Goal: Communication & Community: Answer question/provide support

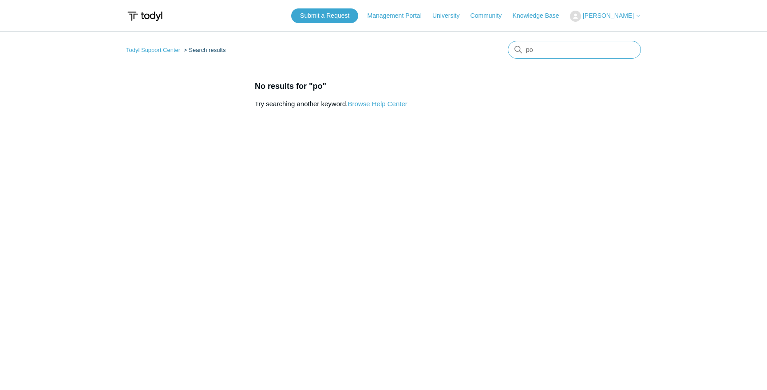
click at [541, 54] on input "po" at bounding box center [574, 50] width 133 height 18
type input "p"
type input "sgn locations"
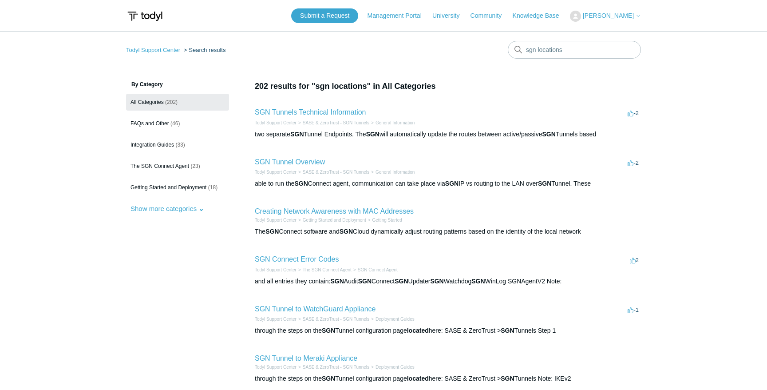
click at [150, 20] on img at bounding box center [145, 16] width 38 height 16
click at [151, 18] on img at bounding box center [145, 16] width 38 height 16
click at [544, 46] on input "sgn locations" at bounding box center [574, 50] width 133 height 18
click at [542, 49] on input "sgn locations" at bounding box center [574, 50] width 133 height 18
type input "sgn loconncations"
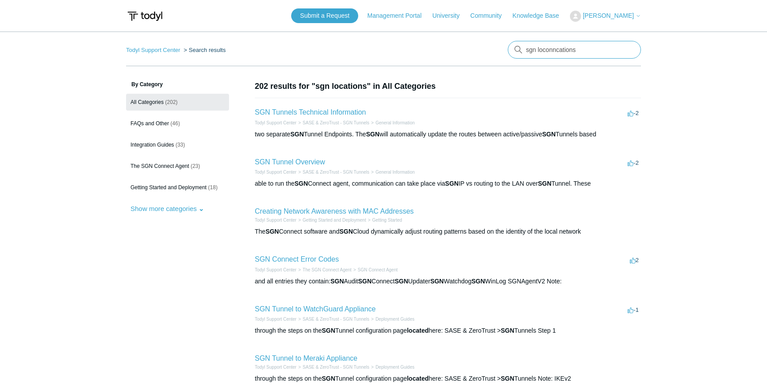
drag, startPoint x: 579, startPoint y: 48, endPoint x: 516, endPoint y: 48, distance: 63.9
click at [516, 48] on div "There are no matching results in this help center. Select Enter to search throu…" at bounding box center [574, 50] width 133 height 18
click at [569, 52] on input "Search" at bounding box center [574, 50] width 133 height 18
type input "connection policy"
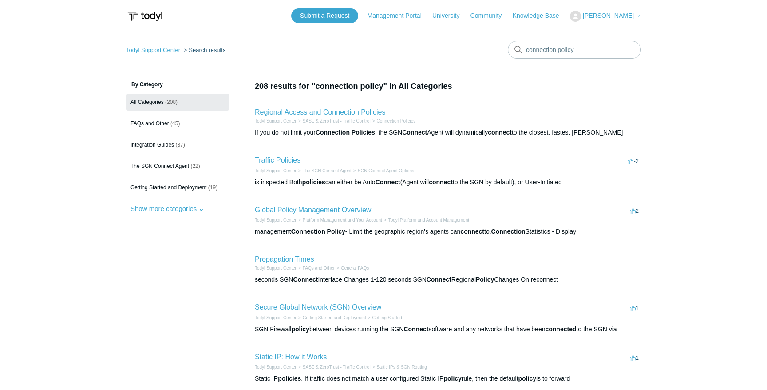
click at [361, 111] on link "Regional Access and Connection Policies" at bounding box center [320, 112] width 131 height 8
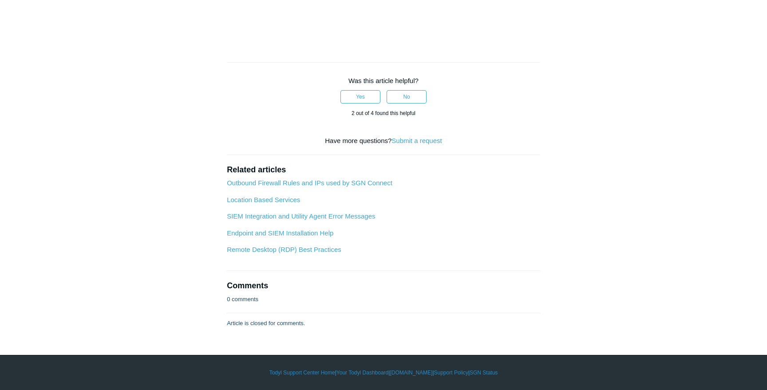
scroll to position [648, 0]
click at [290, 203] on link "Location Based Services" at bounding box center [263, 200] width 73 height 8
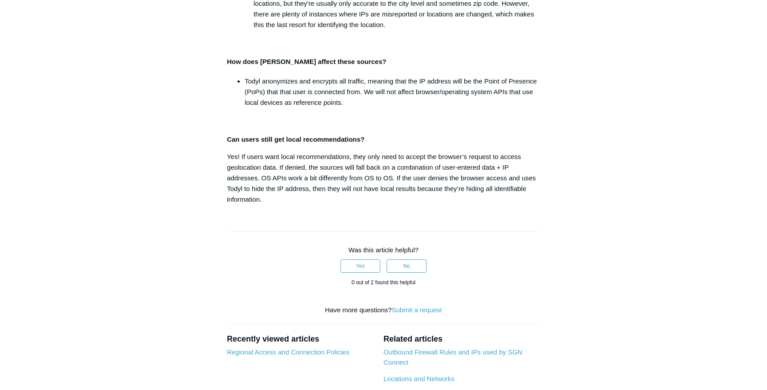
scroll to position [547, 0]
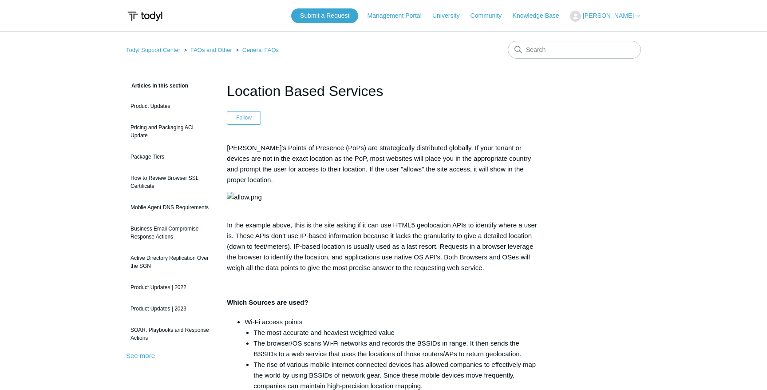
click at [619, 14] on span "[PERSON_NAME]" at bounding box center [608, 15] width 51 height 7
click at [610, 28] on link "My Support Requests" at bounding box center [614, 35] width 87 height 16
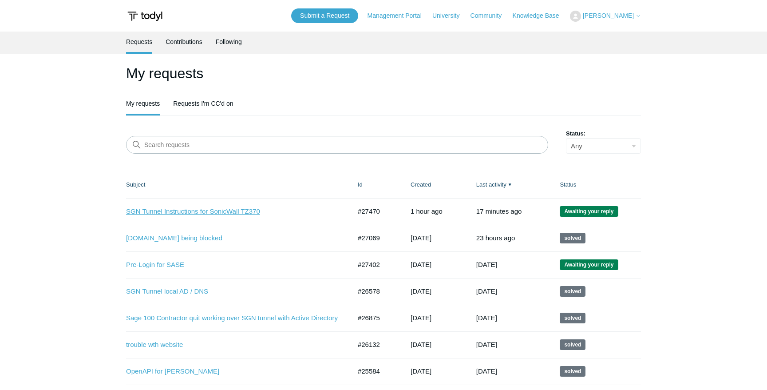
click at [218, 214] on link "SGN Tunnel Instructions for SonicWall TZ370" at bounding box center [232, 211] width 212 height 10
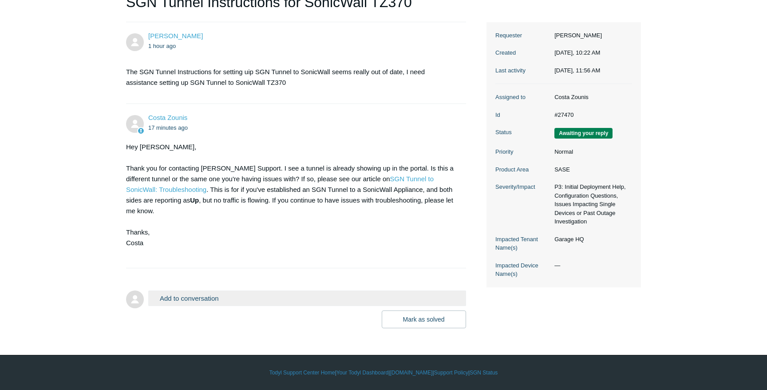
scroll to position [107, 0]
click at [274, 294] on button "Add to conversation" at bounding box center [307, 298] width 318 height 16
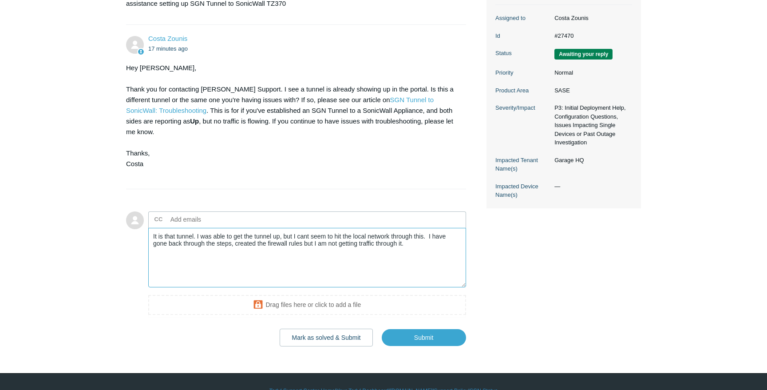
scroll to position [189, 0]
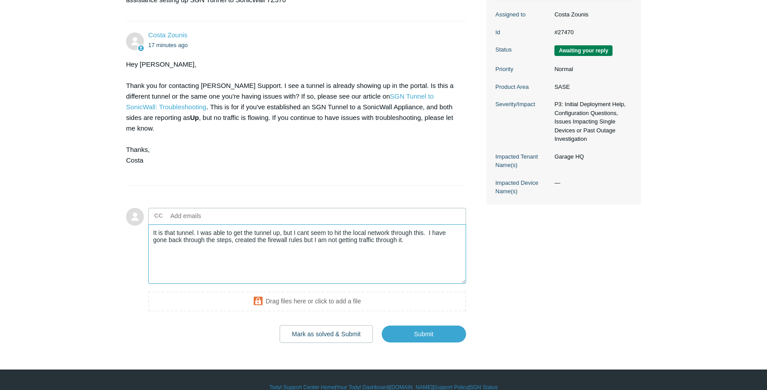
click at [435, 244] on textarea "It is that tunnel. I was able to get the tunnel up, but I cant seem to hit the …" at bounding box center [307, 254] width 318 height 60
click at [419, 244] on textarea "It is that tunnel. I was able to get the tunnel up, but I cant seem to hit the …" at bounding box center [307, 254] width 318 height 60
click at [414, 241] on textarea "It is that tunnel. I was able to get the tunnel up, but I cant seem to hit the …" at bounding box center [307, 254] width 318 height 60
type textarea "It is that tunnel. I was able to get the tunnel up, but I cant seem to hit the …"
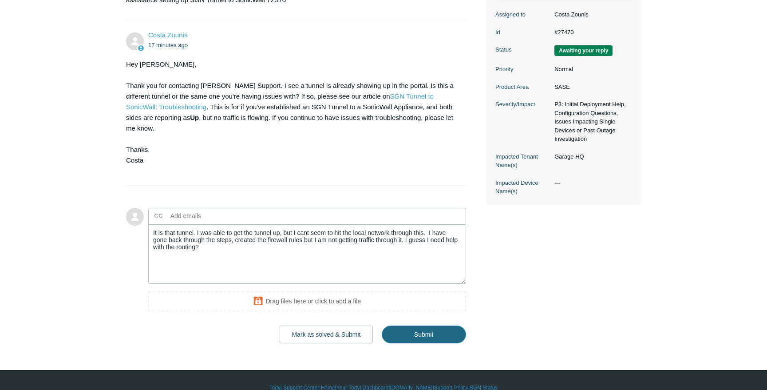
click at [435, 333] on input "Submit" at bounding box center [424, 334] width 84 height 18
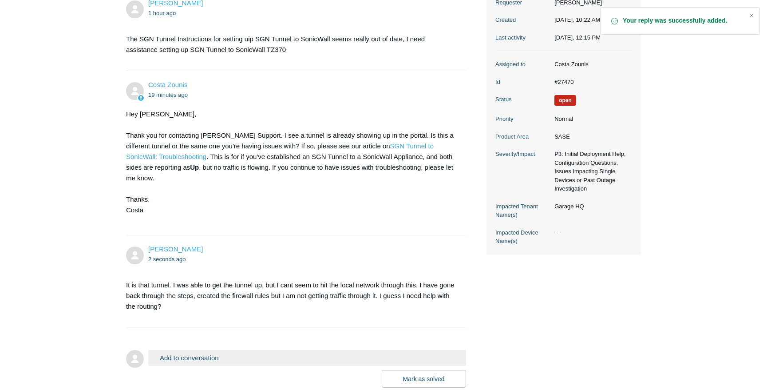
scroll to position [141, 0]
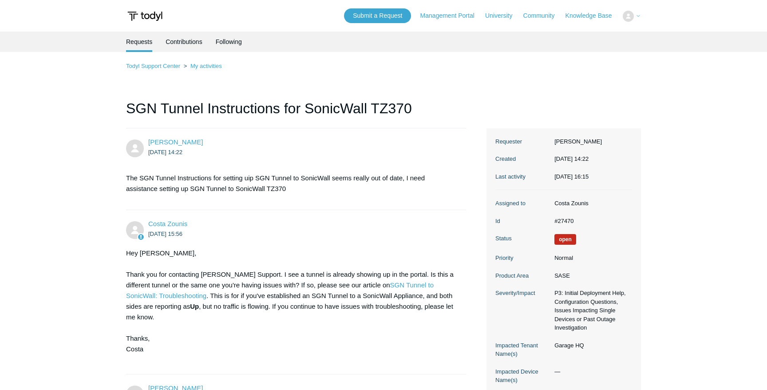
scroll to position [141, 0]
